Goal: Navigation & Orientation: Find specific page/section

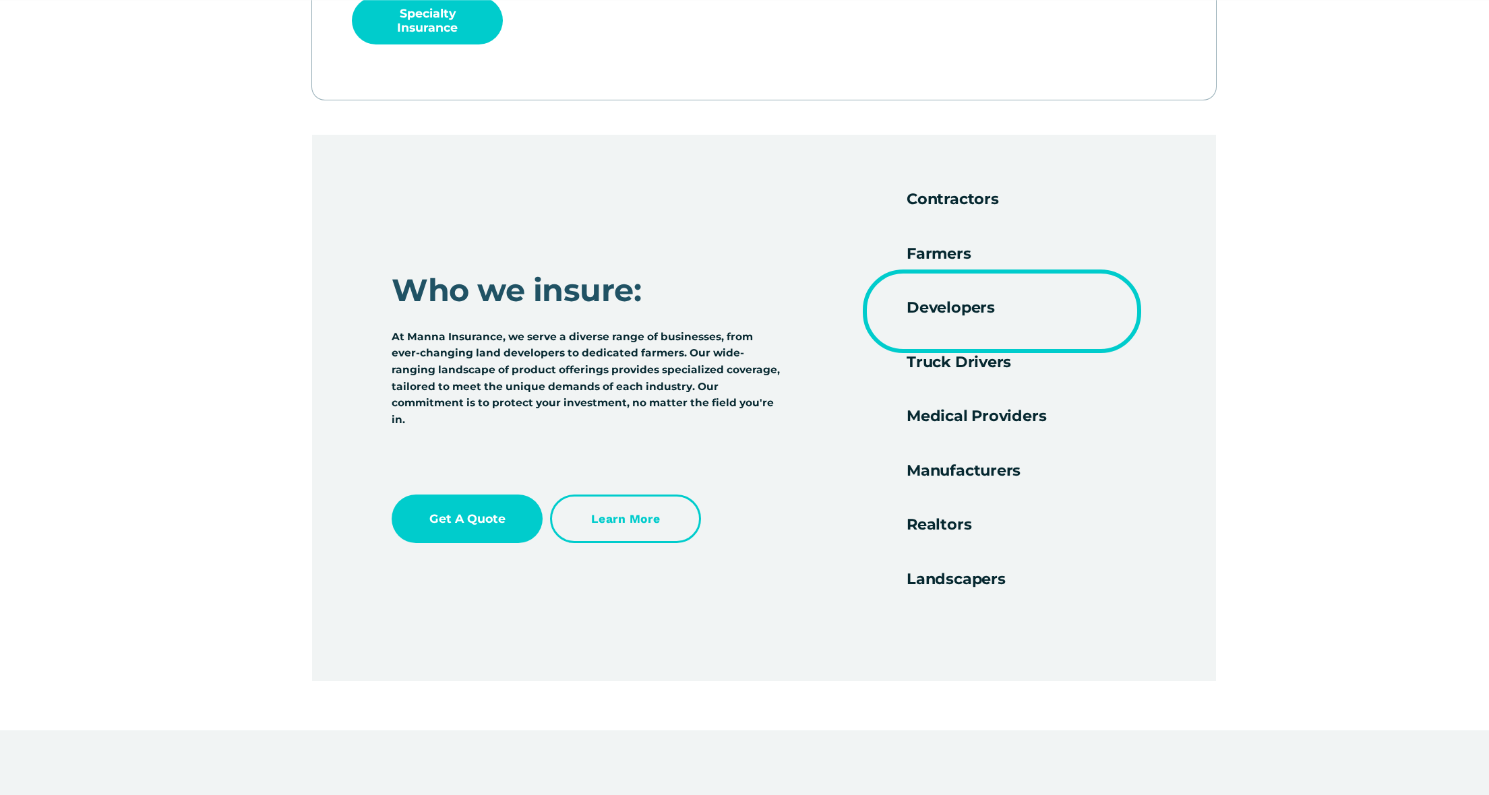
scroll to position [2292, 0]
click at [936, 356] on h4 "Truck Drivers" at bounding box center [1022, 351] width 231 height 35
click at [939, 362] on h4 "Truck Drivers" at bounding box center [1022, 351] width 231 height 35
click at [957, 260] on h4 "Farmers" at bounding box center [1022, 243] width 231 height 35
click at [963, 205] on h4 "Contractors" at bounding box center [1022, 198] width 231 height 18
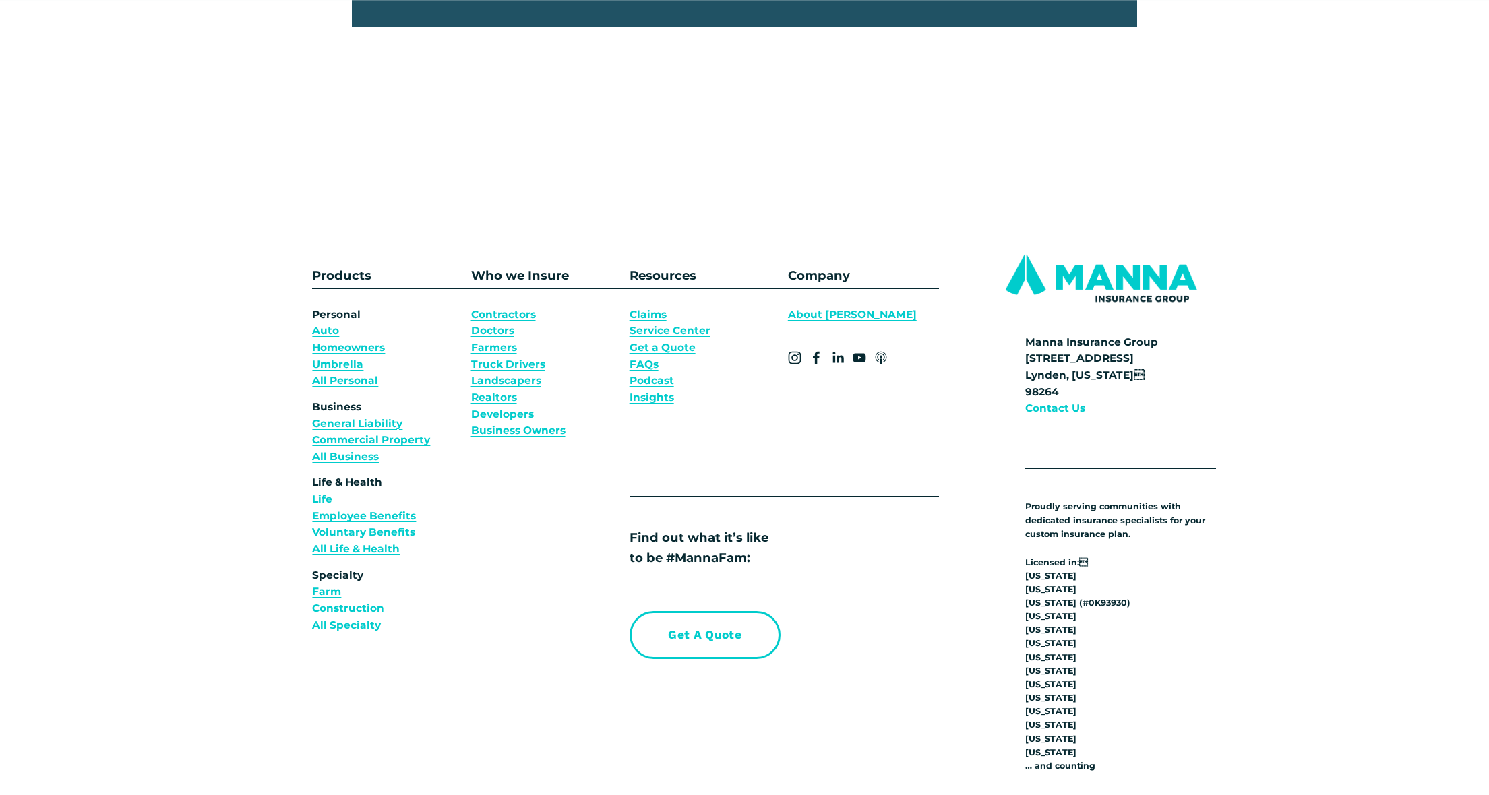
scroll to position [5055, 0]
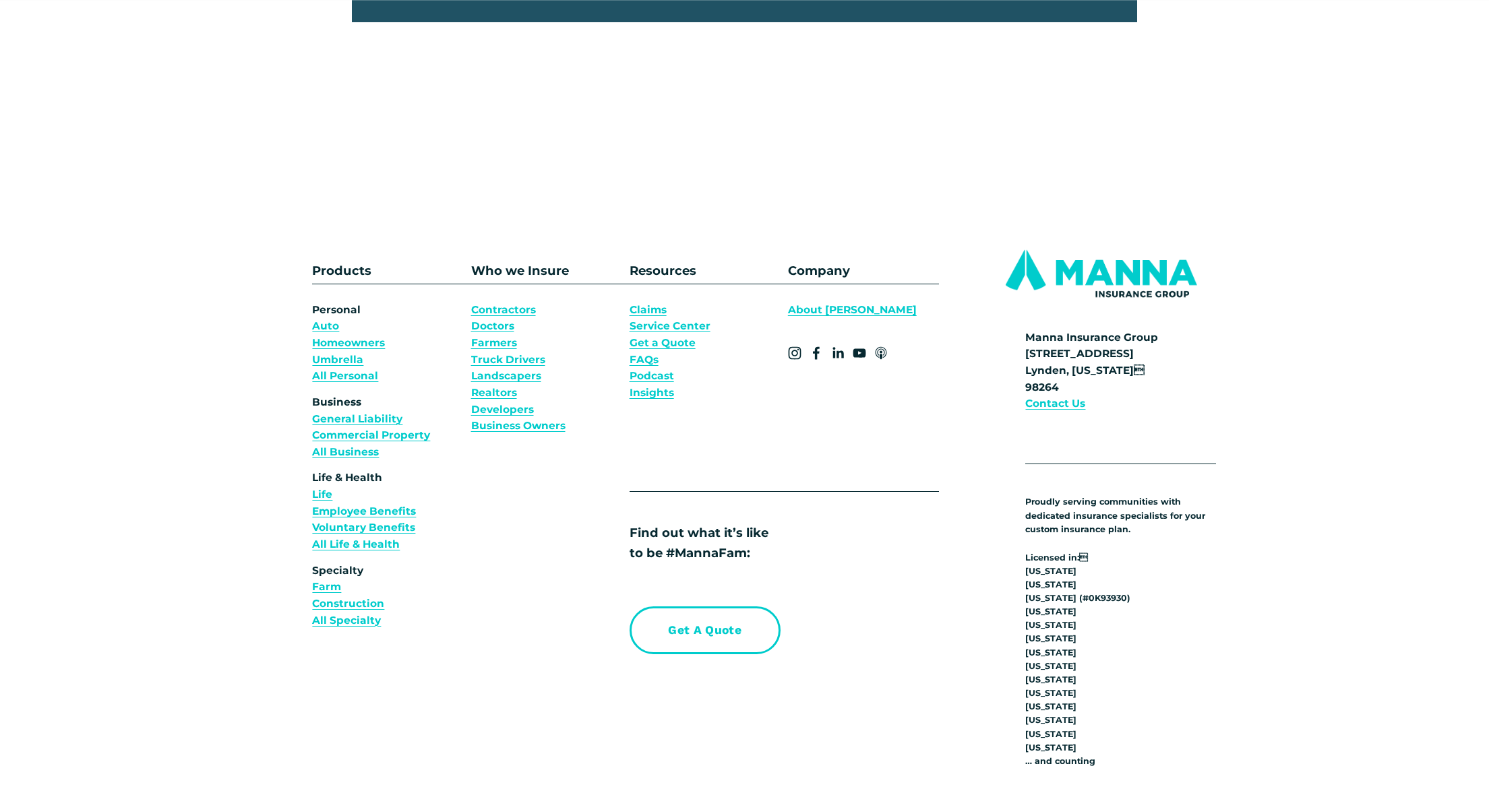
click at [502, 344] on link "Contractors Doctors Farmers Truck Drivers Landscapers Realtors Developers" at bounding box center [508, 360] width 74 height 116
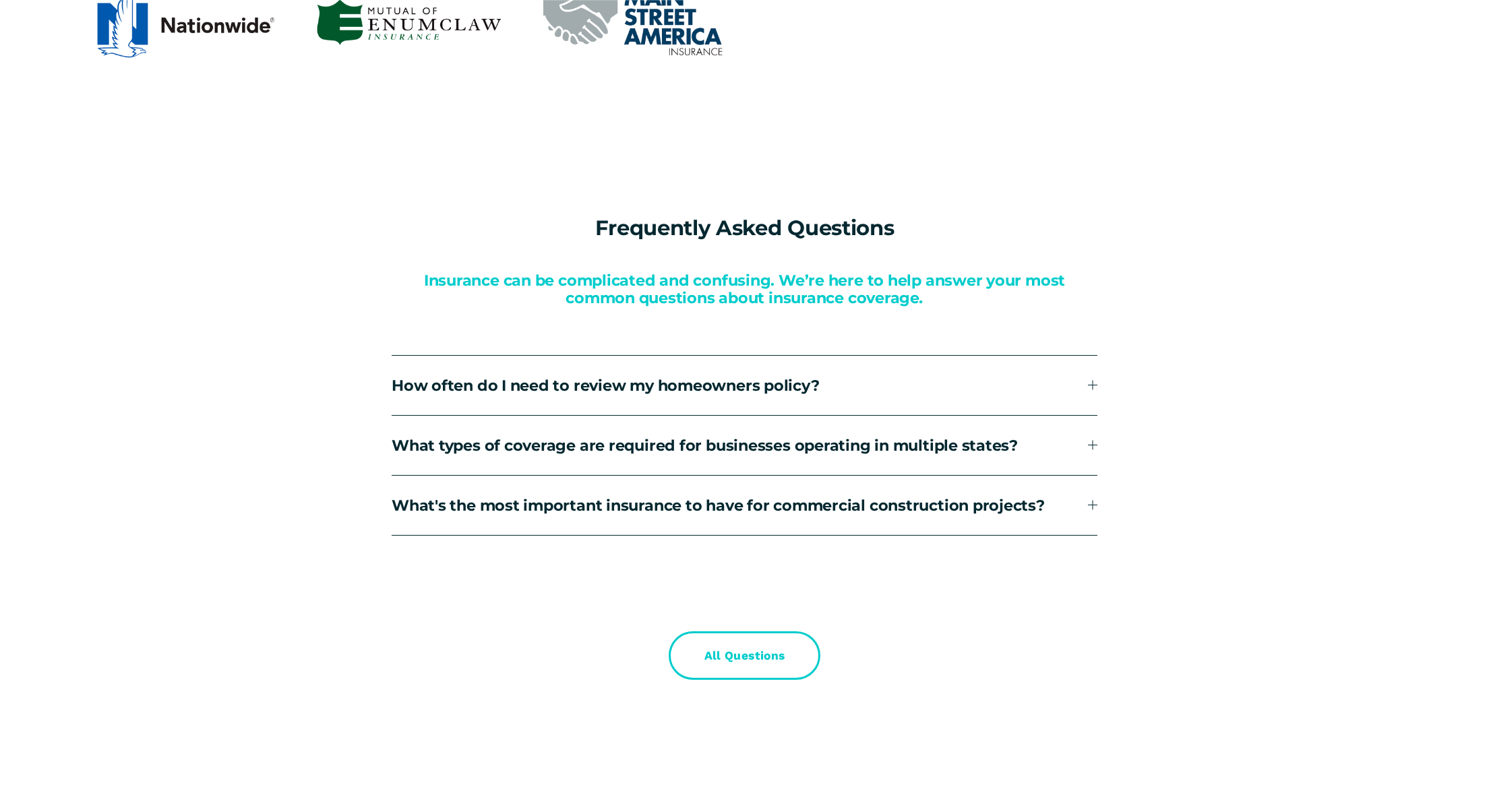
scroll to position [3303, 0]
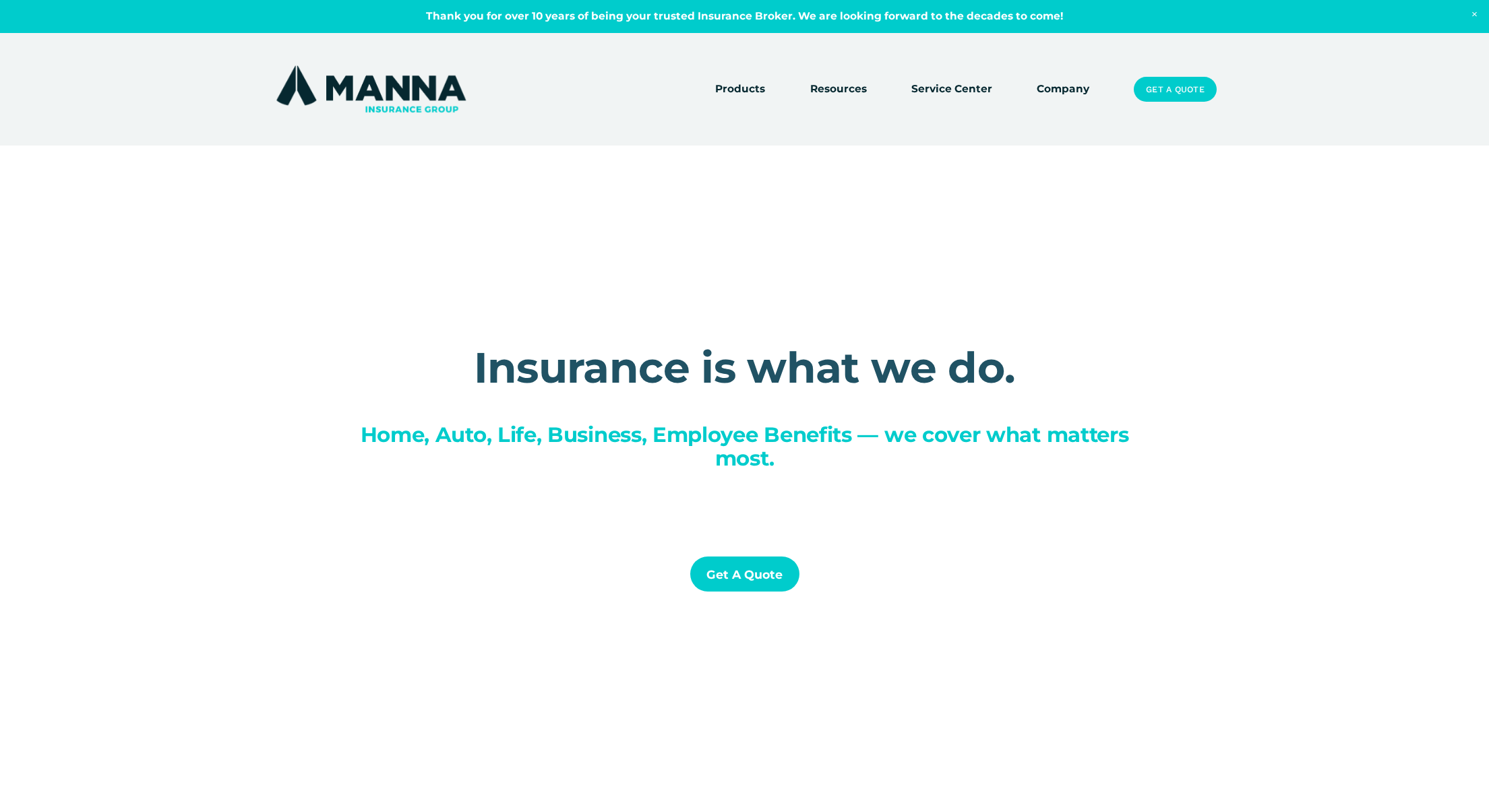
click at [365, 84] on img at bounding box center [371, 89] width 196 height 53
